Goal: Navigation & Orientation: Find specific page/section

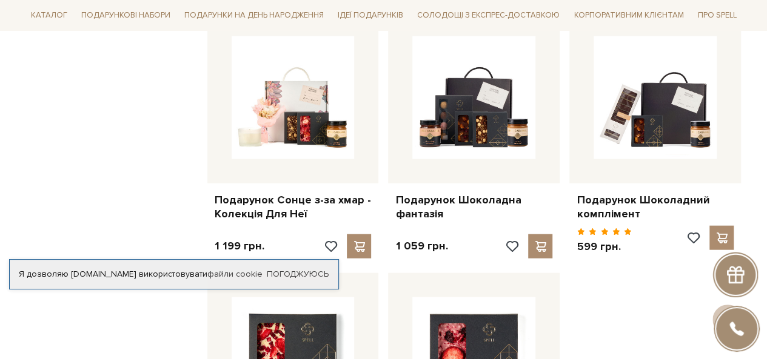
scroll to position [1275, 0]
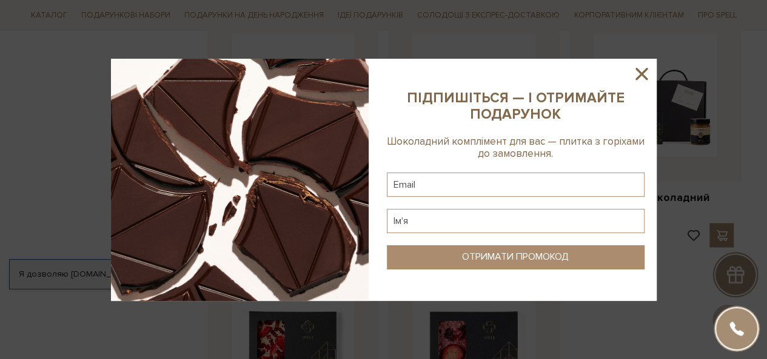
click at [641, 75] on icon at bounding box center [641, 74] width 12 height 12
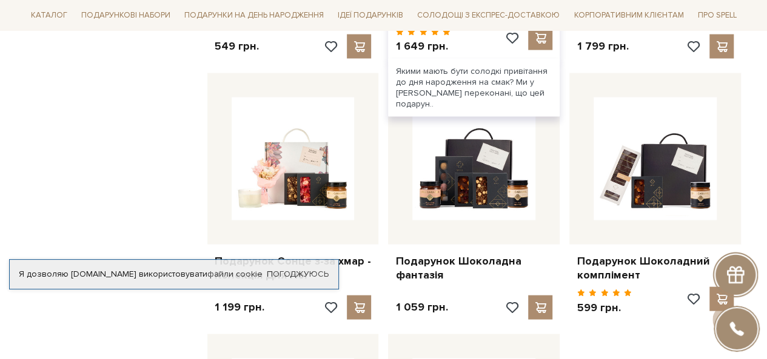
scroll to position [1195, 0]
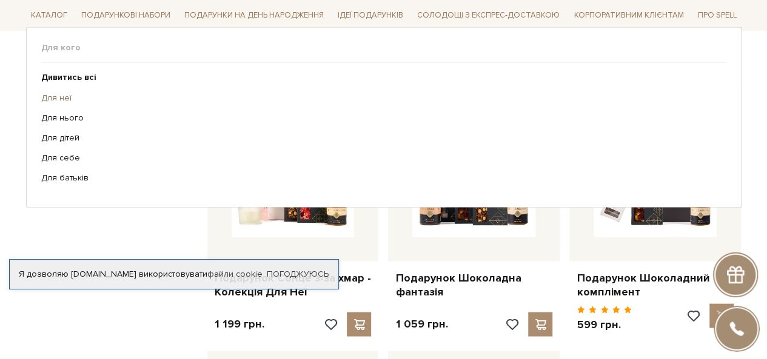
click at [54, 100] on link "Для неї" at bounding box center [379, 97] width 676 height 11
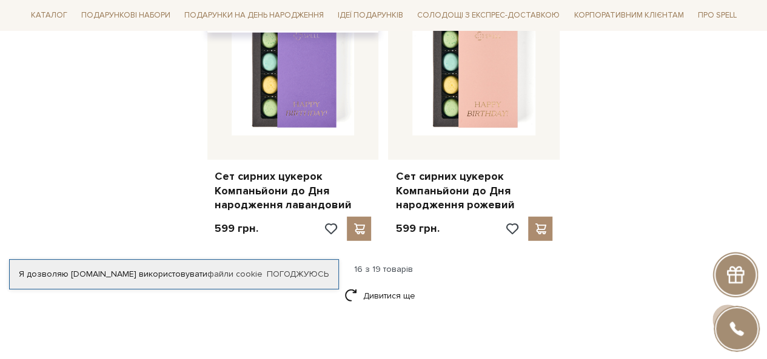
scroll to position [1576, 0]
click at [388, 289] on link "Дивитися ще" at bounding box center [383, 295] width 79 height 21
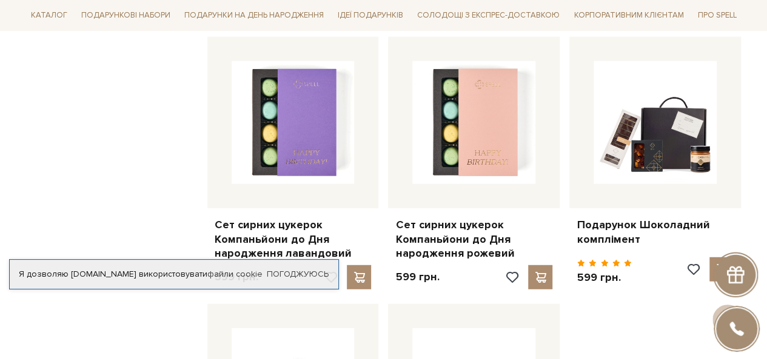
scroll to position [1526, 0]
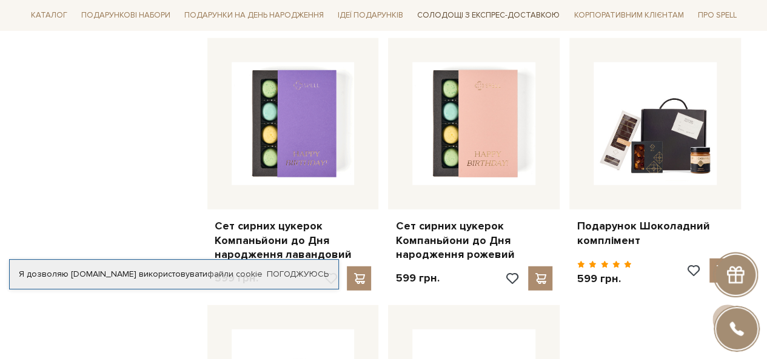
click at [490, 18] on link "Солодощі з експрес-доставкою" at bounding box center [488, 15] width 152 height 21
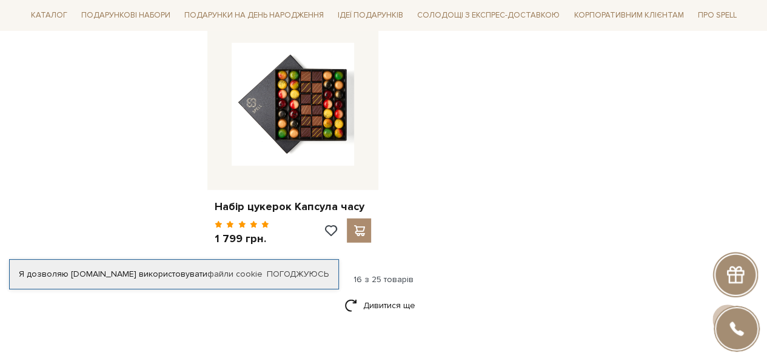
scroll to position [1619, 0]
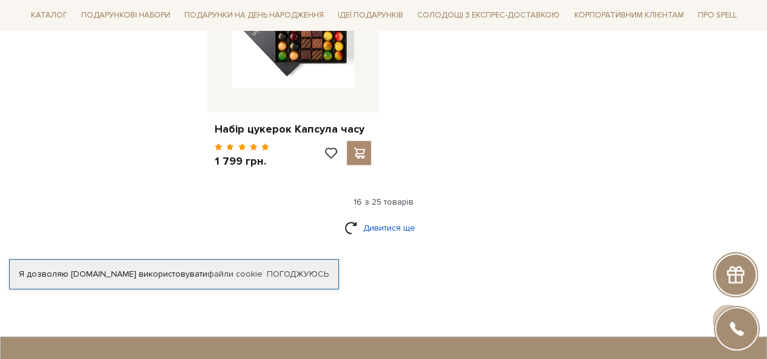
click at [387, 238] on link "Дивитися ще" at bounding box center [383, 228] width 79 height 21
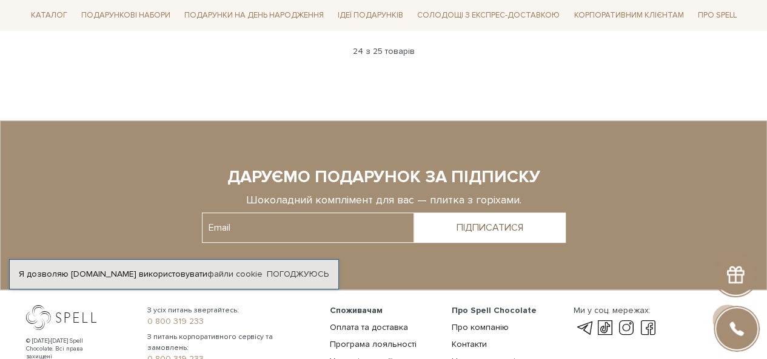
scroll to position [2697, 0]
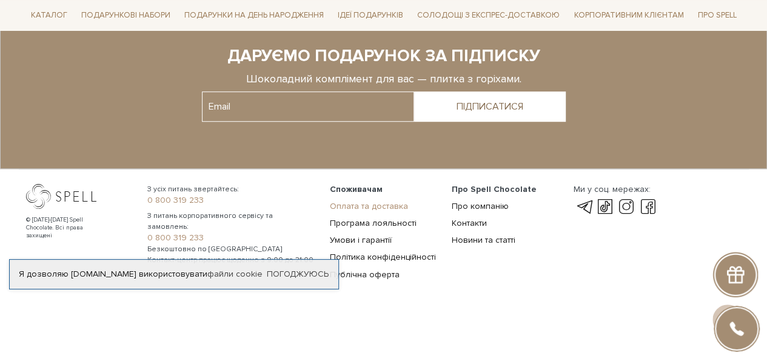
click at [368, 210] on link "Оплата та доставка" at bounding box center [369, 206] width 78 height 10
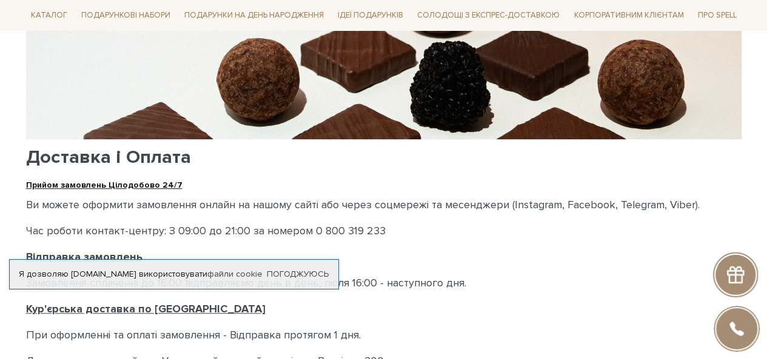
scroll to position [201, 0]
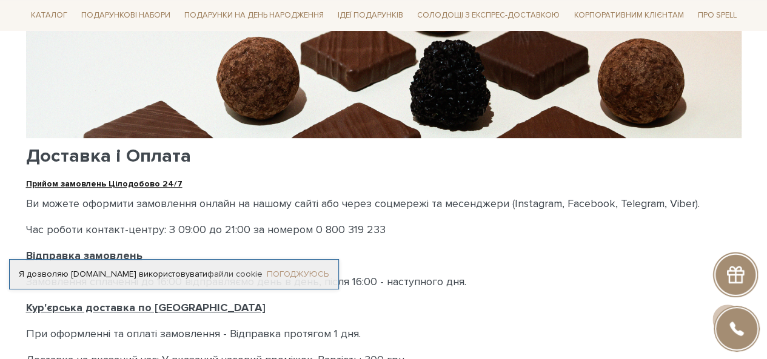
click at [319, 269] on link "Погоджуюсь" at bounding box center [298, 274] width 62 height 11
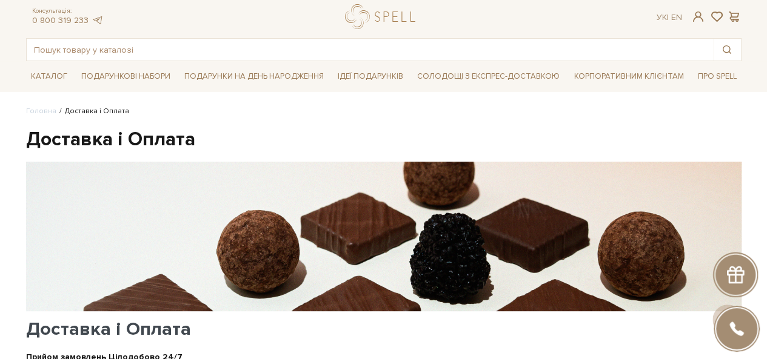
scroll to position [0, 0]
